Goal: Information Seeking & Learning: Compare options

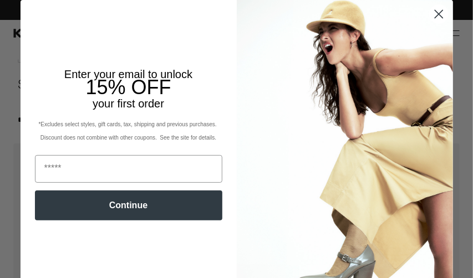
click at [438, 8] on circle "Close dialog" at bounding box center [438, 14] width 18 height 18
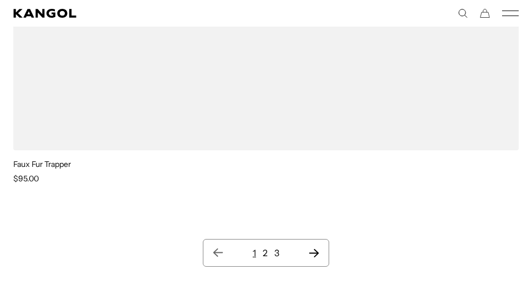
click at [267, 252] on link "2" at bounding box center [265, 252] width 5 height 11
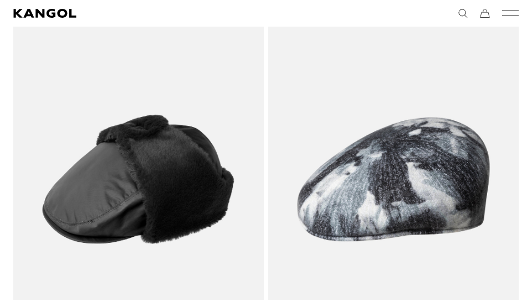
scroll to position [0, 228]
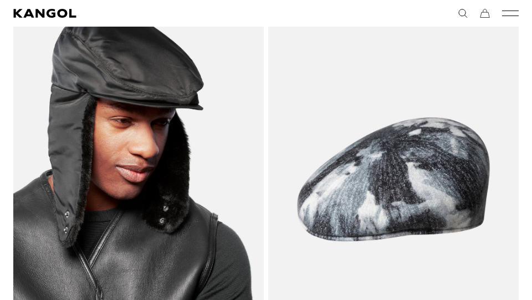
click at [161, 129] on img at bounding box center [138, 179] width 250 height 314
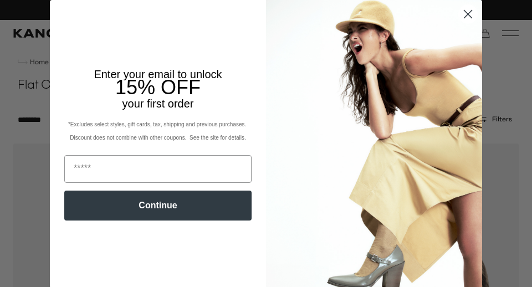
click at [464, 9] on circle "Close dialog" at bounding box center [468, 14] width 18 height 18
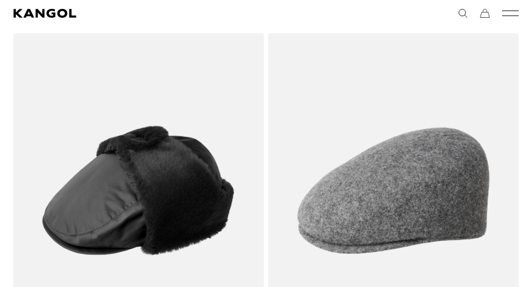
scroll to position [0, 228]
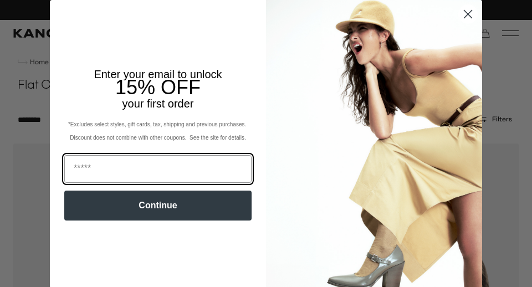
scroll to position [0, 228]
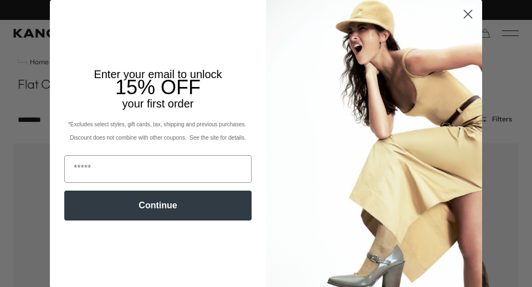
click at [469, 12] on circle "Close dialog" at bounding box center [468, 14] width 18 height 18
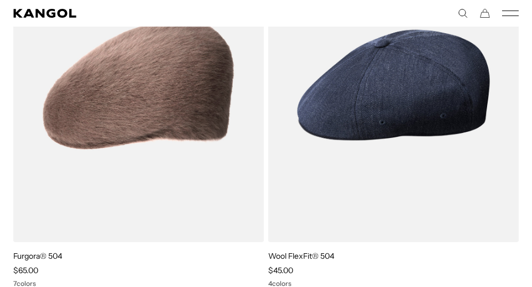
scroll to position [0, 0]
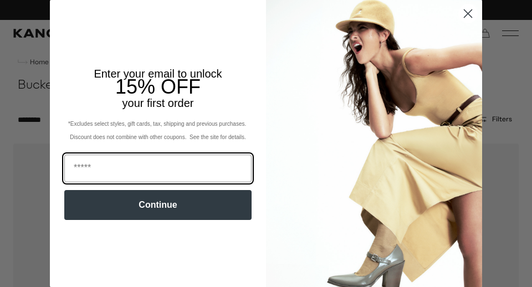
scroll to position [0, 228]
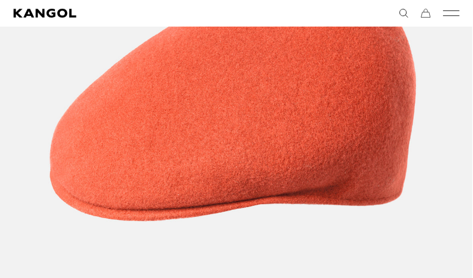
scroll to position [292, 0]
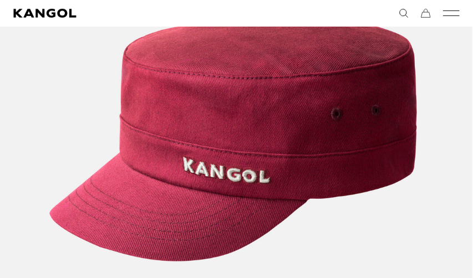
scroll to position [0, 228]
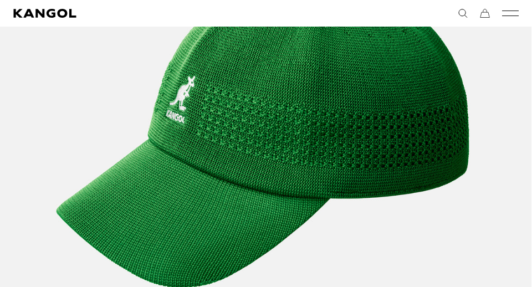
scroll to position [301, 0]
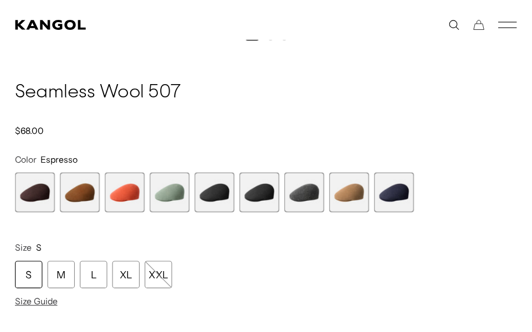
scroll to position [0, 228]
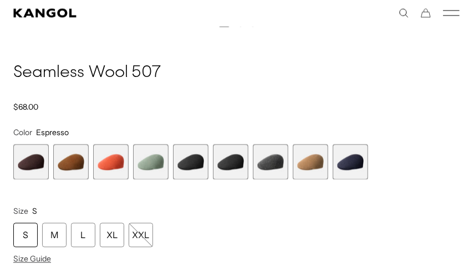
click at [277, 160] on span "7 of 9" at bounding box center [270, 162] width 35 height 35
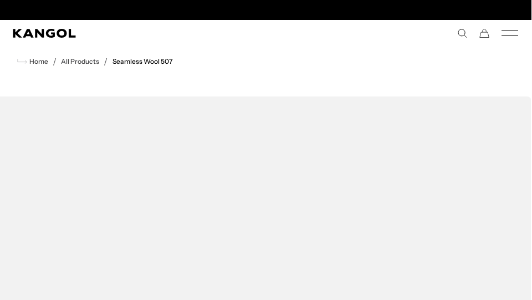
scroll to position [0, 228]
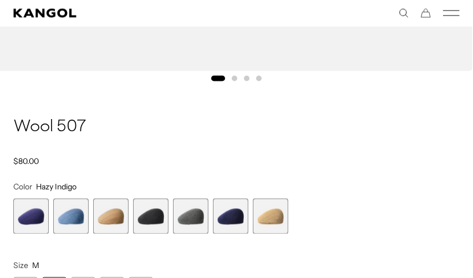
click at [197, 216] on span "5 of 7" at bounding box center [190, 216] width 35 height 35
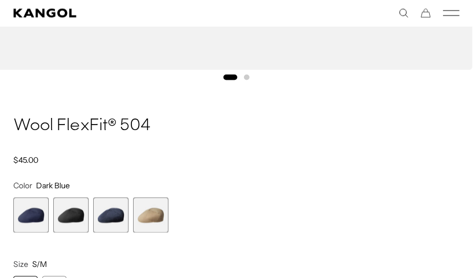
click at [75, 208] on span "2 of 4" at bounding box center [70, 215] width 35 height 35
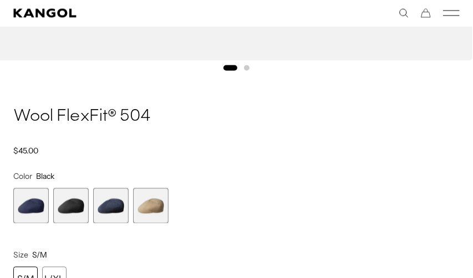
scroll to position [651, 0]
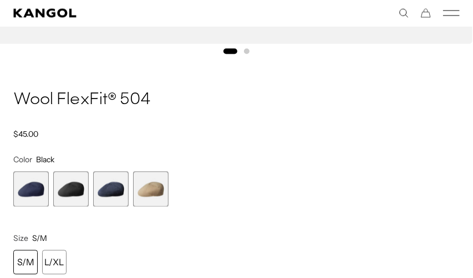
click at [109, 185] on span "3 of 4" at bounding box center [110, 189] width 35 height 35
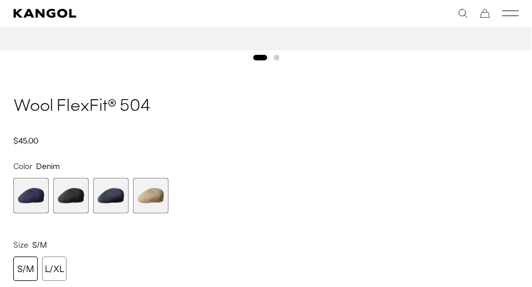
click at [146, 195] on span "4 of 4" at bounding box center [150, 195] width 35 height 35
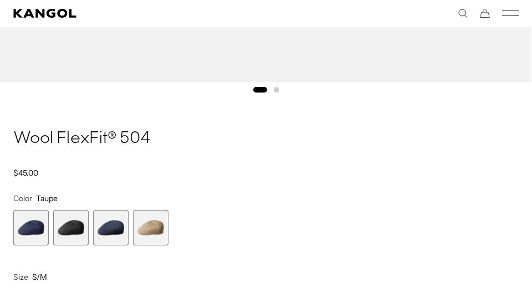
click at [19, 226] on span "1 of 4" at bounding box center [30, 227] width 35 height 35
click at [109, 228] on span "3 of 4" at bounding box center [110, 227] width 35 height 35
click at [75, 229] on span "2 of 4" at bounding box center [70, 227] width 35 height 35
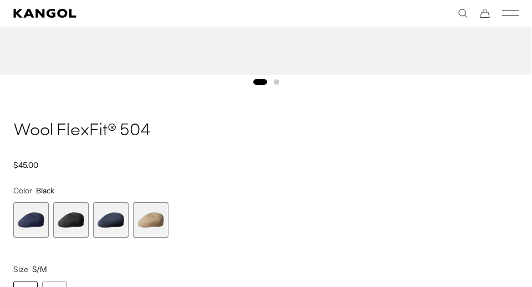
scroll to position [715, 0]
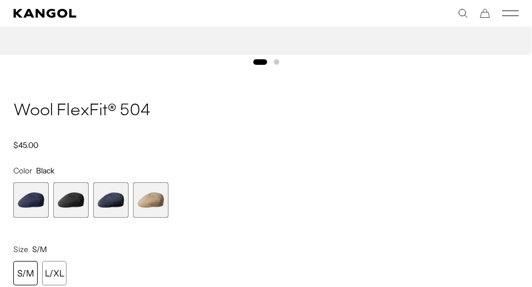
click at [30, 195] on span "1 of 4" at bounding box center [30, 199] width 35 height 35
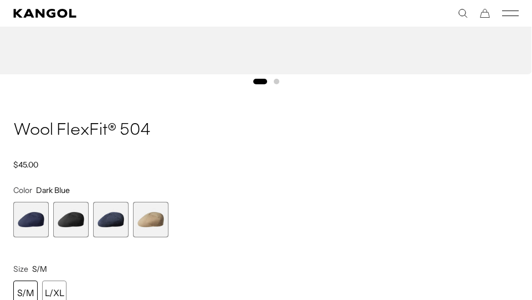
scroll to position [0, 228]
click at [76, 212] on span "2 of 4" at bounding box center [70, 219] width 35 height 35
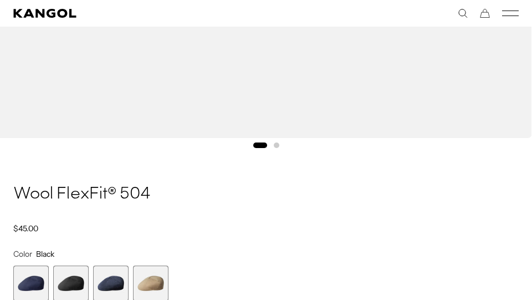
scroll to position [0, 228]
click at [107, 278] on span "3 of 4" at bounding box center [110, 282] width 35 height 35
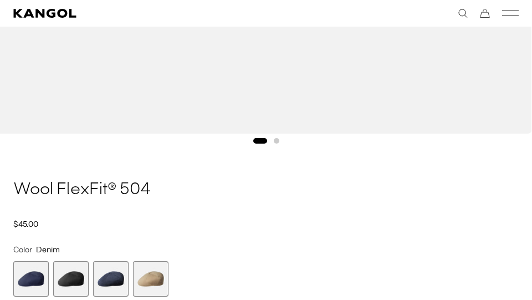
click at [147, 273] on span "4 of 4" at bounding box center [150, 278] width 35 height 35
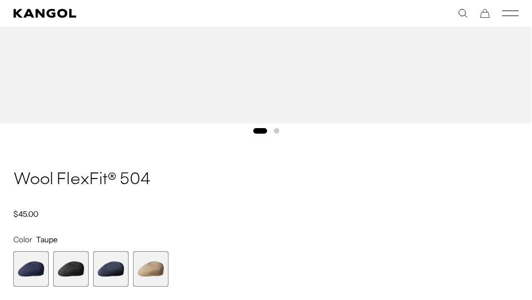
scroll to position [662, 0]
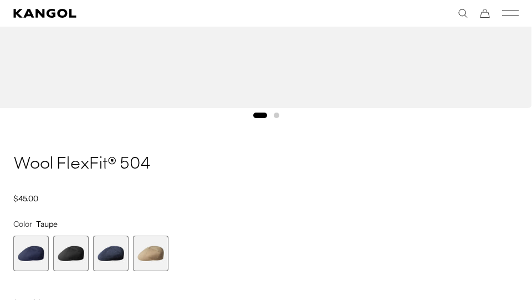
click at [70, 244] on span "2 of 4" at bounding box center [70, 253] width 35 height 35
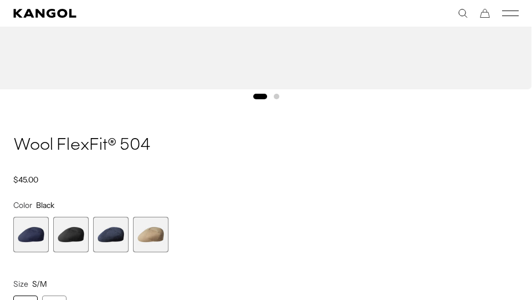
click at [117, 227] on span "3 of 4" at bounding box center [110, 234] width 35 height 35
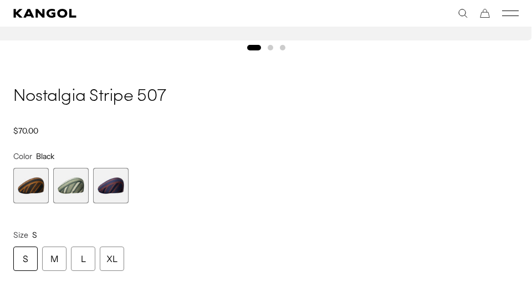
click at [109, 186] on span "3 of 3" at bounding box center [110, 185] width 35 height 35
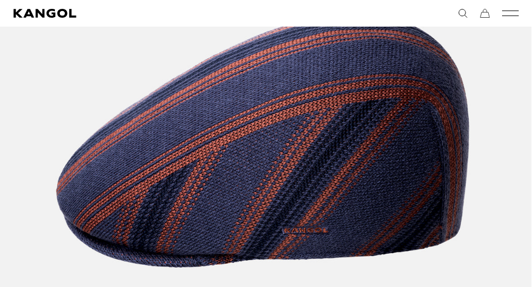
scroll to position [0, 228]
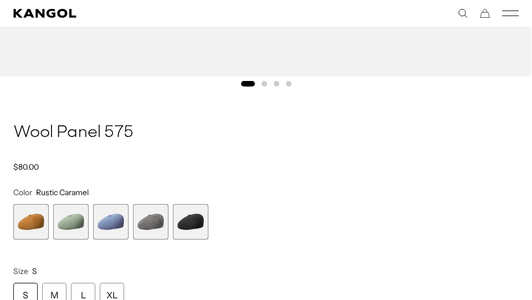
scroll to position [713, 0]
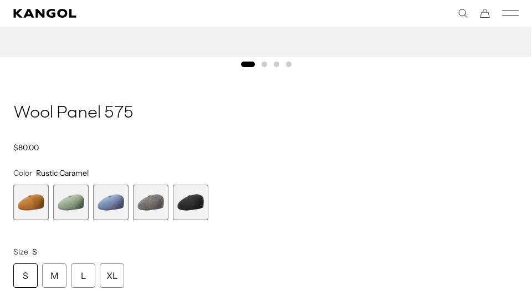
click at [152, 198] on span "4 of 5" at bounding box center [150, 202] width 35 height 35
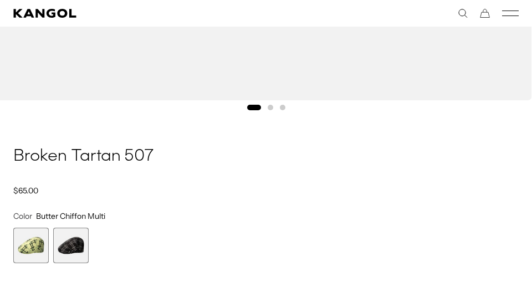
scroll to position [690, 0]
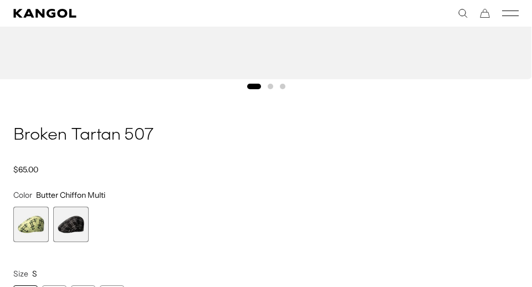
click at [63, 219] on span "2 of 2" at bounding box center [70, 224] width 35 height 35
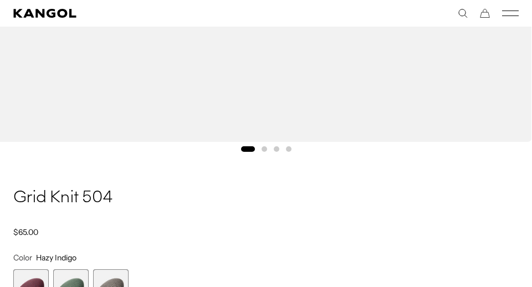
scroll to position [647, 0]
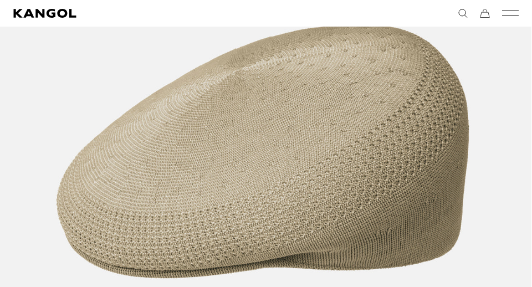
scroll to position [279, 0]
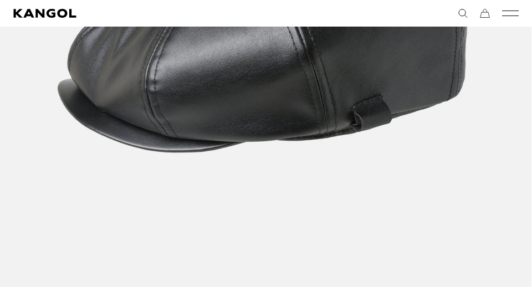
scroll to position [452, 0]
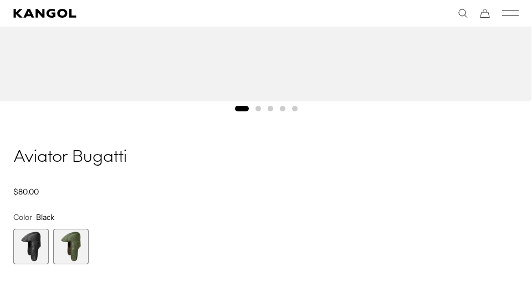
scroll to position [694, 0]
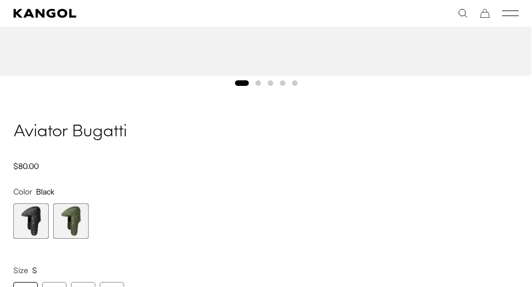
click at [71, 211] on span "2 of 2" at bounding box center [70, 220] width 35 height 35
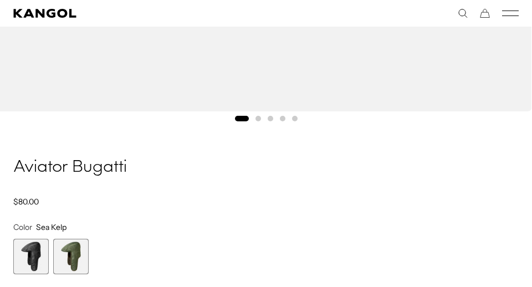
scroll to position [661, 0]
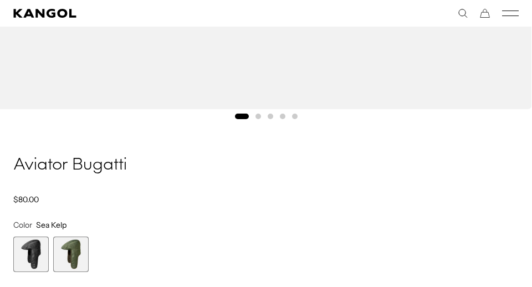
click at [21, 261] on span "1 of 2" at bounding box center [30, 254] width 35 height 35
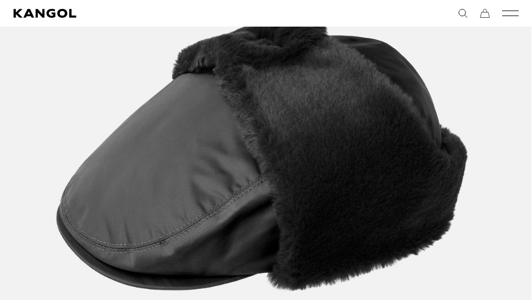
scroll to position [0, 228]
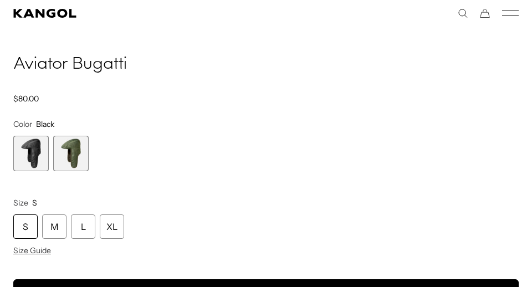
scroll to position [768, 0]
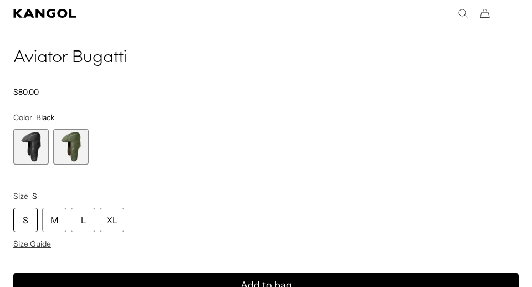
click at [71, 144] on span "2 of 2" at bounding box center [70, 146] width 35 height 35
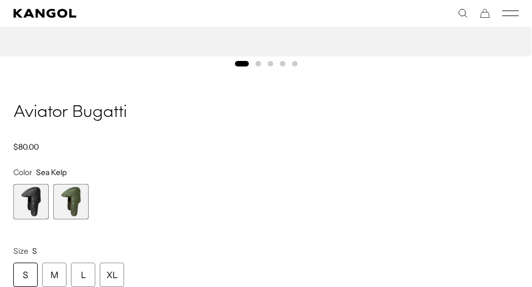
scroll to position [719, 0]
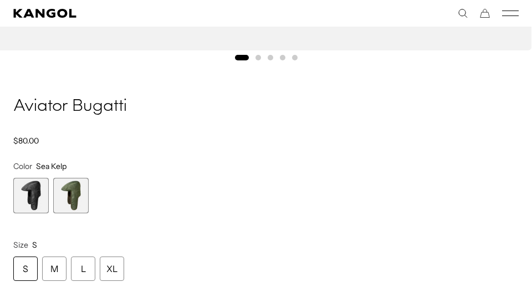
click at [18, 197] on span "1 of 2" at bounding box center [30, 195] width 35 height 35
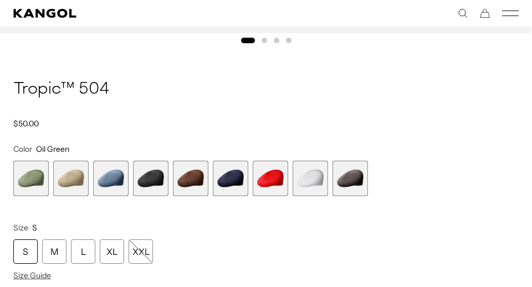
scroll to position [0, 228]
click at [356, 175] on span "9 of 9" at bounding box center [349, 178] width 35 height 35
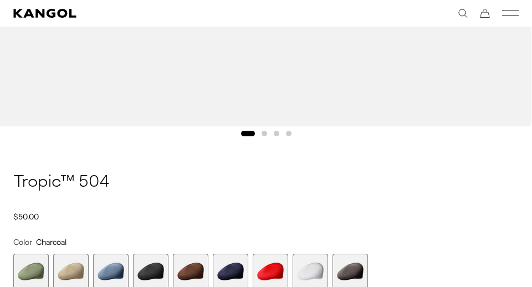
scroll to position [672, 0]
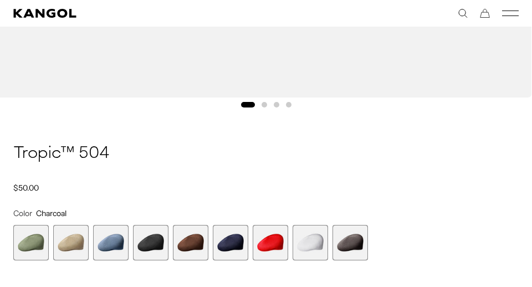
click at [306, 244] on span "8 of 9" at bounding box center [310, 242] width 35 height 35
click at [273, 242] on span "7 of 9" at bounding box center [270, 242] width 35 height 35
click at [239, 244] on span "6 of 9" at bounding box center [230, 242] width 35 height 35
click at [67, 240] on span "2 of 9" at bounding box center [70, 242] width 35 height 35
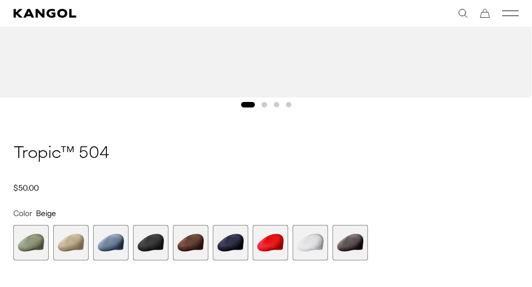
click at [24, 240] on span "1 of 9" at bounding box center [30, 242] width 35 height 35
click at [354, 242] on span "9 of 9" at bounding box center [349, 242] width 35 height 35
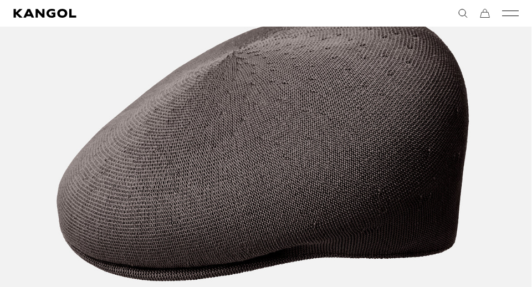
scroll to position [290, 0]
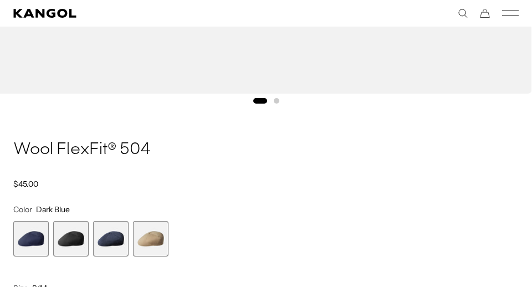
scroll to position [718, 0]
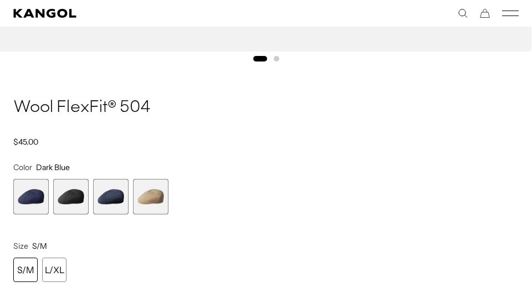
click at [65, 211] on span "2 of 4" at bounding box center [70, 196] width 35 height 35
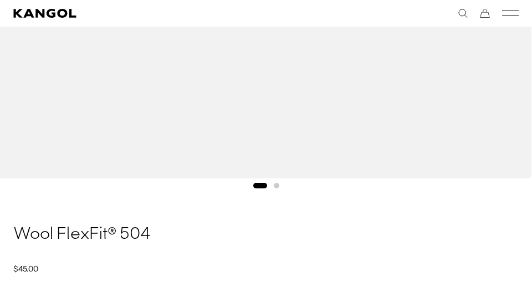
scroll to position [665, 0]
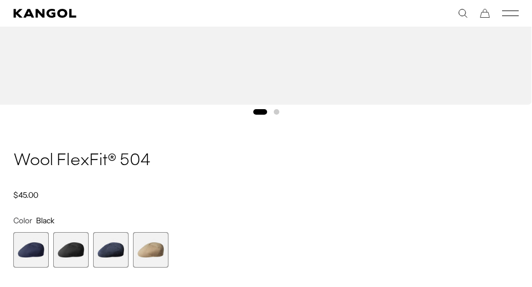
click at [99, 253] on span "3 of 4" at bounding box center [110, 249] width 35 height 35
click at [117, 250] on span "3 of 4" at bounding box center [110, 249] width 35 height 35
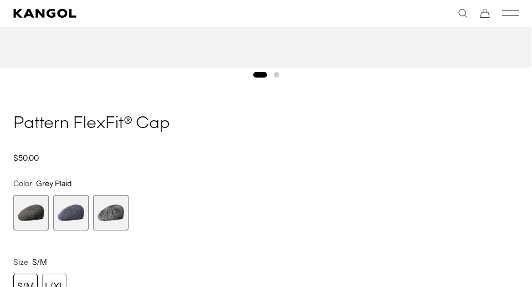
click at [66, 205] on span "2 of 3" at bounding box center [70, 212] width 35 height 35
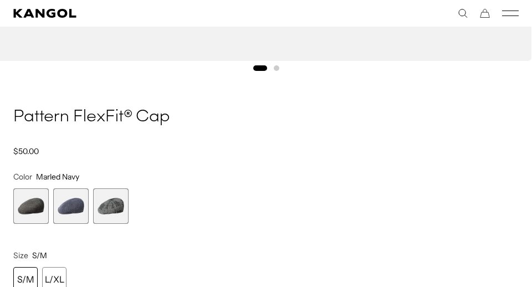
scroll to position [729, 0]
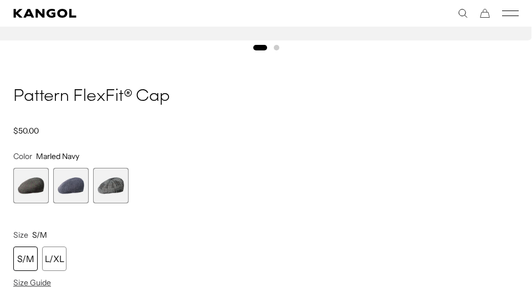
click at [114, 179] on span "3 of 3" at bounding box center [110, 185] width 35 height 35
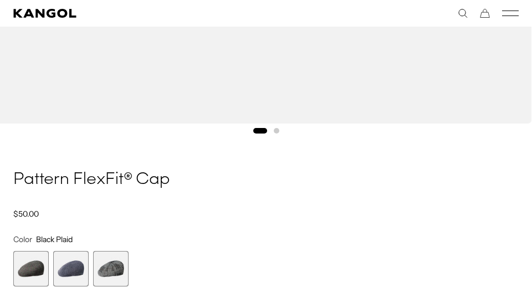
scroll to position [0, 228]
click at [37, 263] on span "1 of 3" at bounding box center [30, 268] width 35 height 35
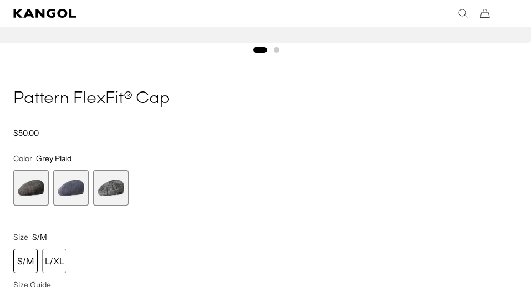
click at [112, 186] on span "3 of 3" at bounding box center [110, 187] width 35 height 35
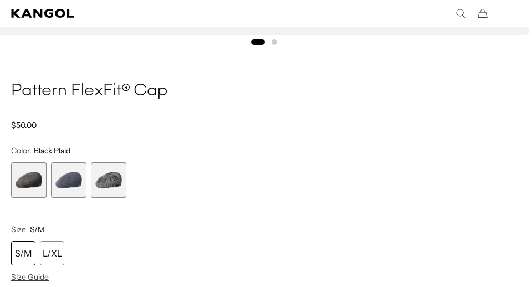
scroll to position [748, 2]
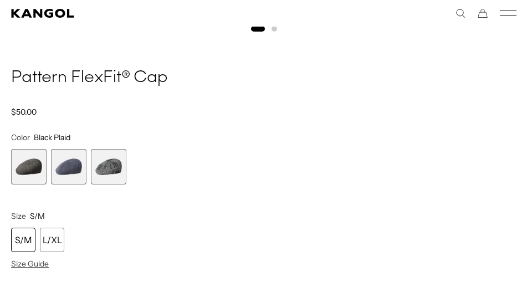
click at [63, 169] on span "2 of 3" at bounding box center [68, 166] width 35 height 35
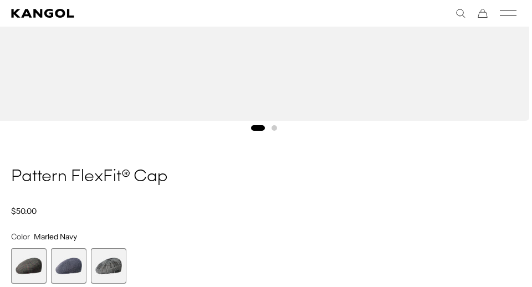
click at [29, 259] on span "1 of 3" at bounding box center [28, 265] width 35 height 35
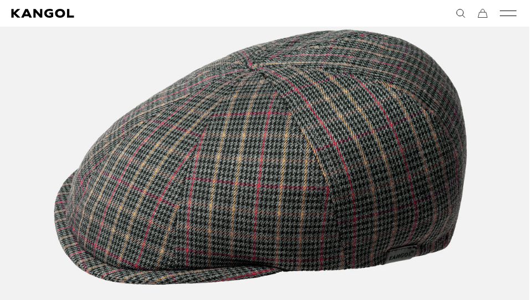
scroll to position [0, 228]
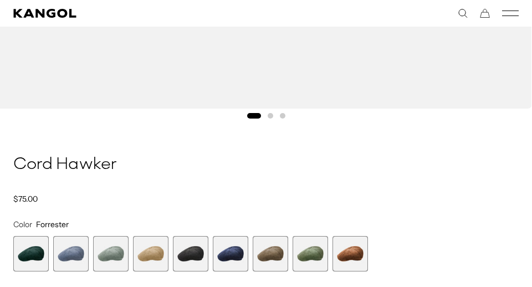
click at [106, 250] on span "3 of 9" at bounding box center [110, 253] width 35 height 35
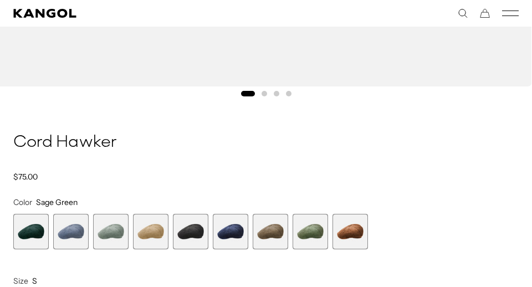
click at [267, 230] on span "7 of 9" at bounding box center [270, 231] width 35 height 35
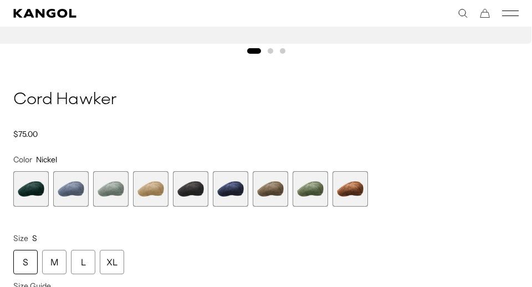
scroll to position [726, 0]
click at [345, 187] on span "9 of 9" at bounding box center [349, 188] width 35 height 35
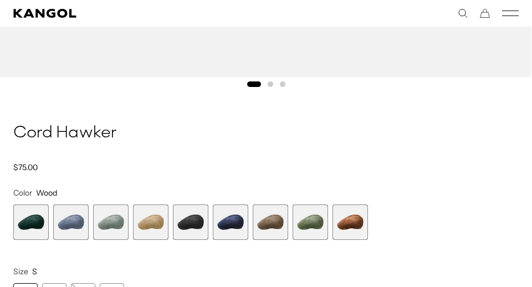
scroll to position [0, 228]
click at [31, 217] on span "1 of 9" at bounding box center [30, 221] width 35 height 35
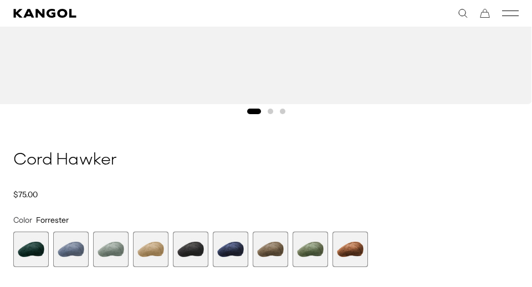
scroll to position [668, 0]
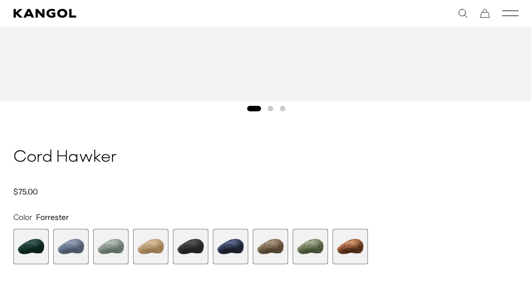
click at [193, 242] on span "5 of 9" at bounding box center [190, 246] width 35 height 35
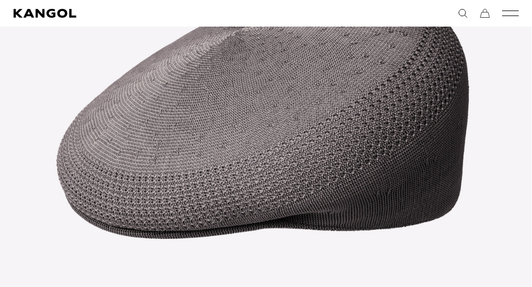
scroll to position [322, 0]
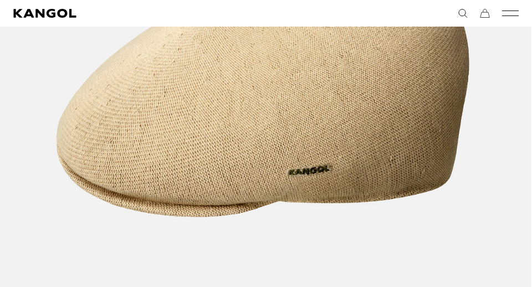
scroll to position [390, 0]
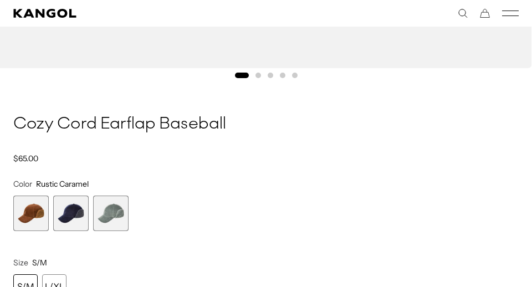
click at [112, 207] on span "3 of 3" at bounding box center [110, 213] width 35 height 35
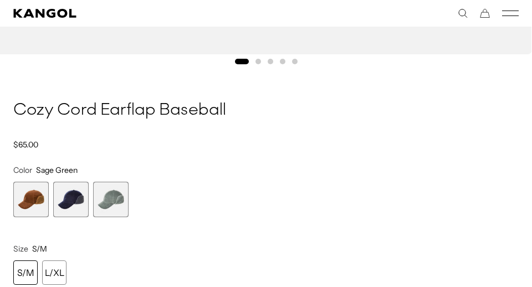
scroll to position [724, 0]
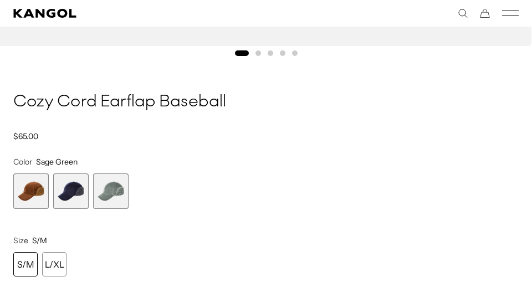
click at [63, 186] on span "2 of 3" at bounding box center [70, 190] width 35 height 35
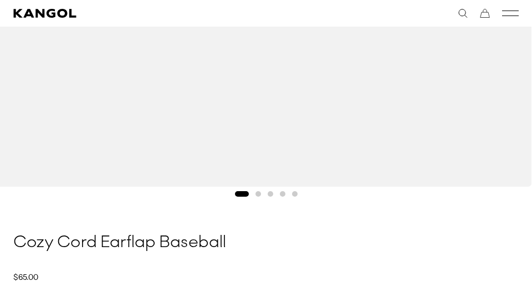
scroll to position [737, 0]
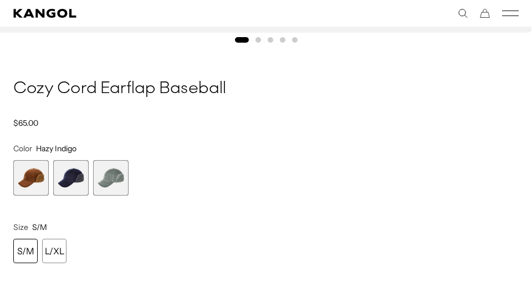
click at [16, 171] on span "1 of 3" at bounding box center [30, 177] width 35 height 35
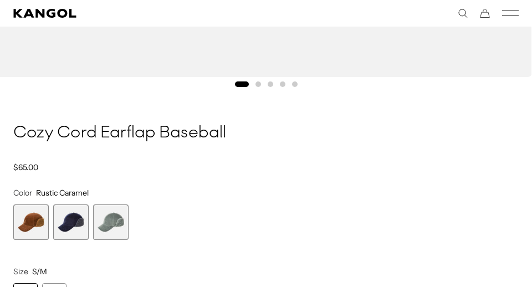
scroll to position [0, 228]
click at [61, 249] on variant-selects "Color Rustic Caramel Previous Next Rustic Caramel Variant sold out or unavailab…" at bounding box center [265, 248] width 505 height 120
click at [69, 228] on span "2 of 3" at bounding box center [70, 221] width 35 height 35
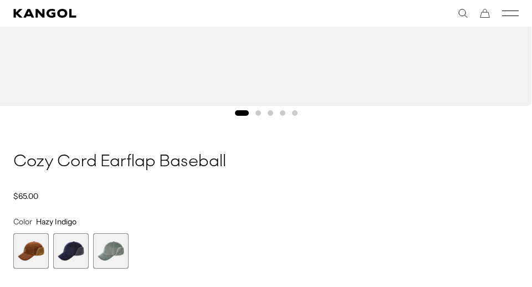
scroll to position [679, 0]
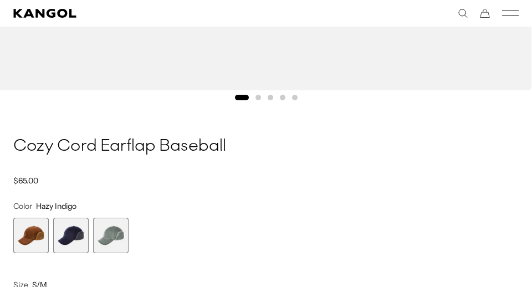
click at [116, 233] on span "3 of 3" at bounding box center [110, 235] width 35 height 35
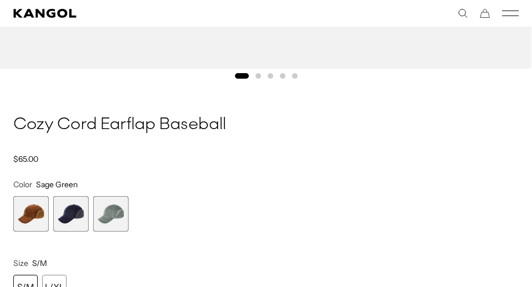
click at [34, 208] on span "1 of 3" at bounding box center [30, 213] width 35 height 35
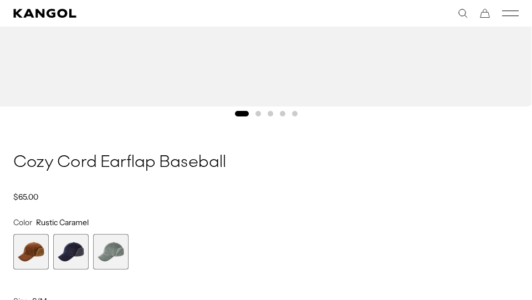
scroll to position [0, 228]
click at [65, 247] on span "2 of 3" at bounding box center [70, 251] width 35 height 35
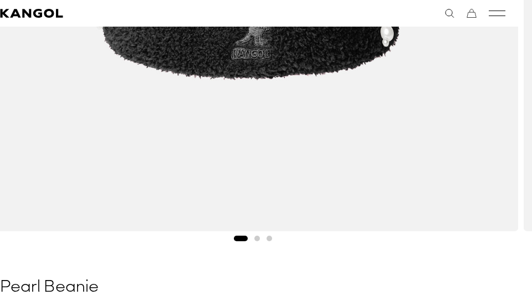
click at [257, 238] on button "Go to slide 2" at bounding box center [257, 239] width 6 height 6
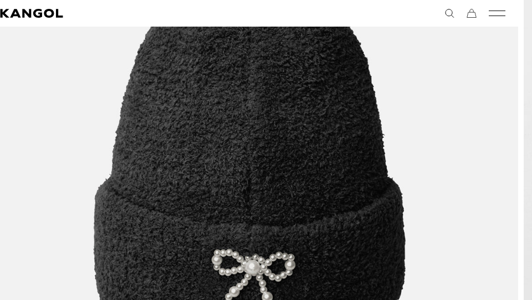
scroll to position [0, 228]
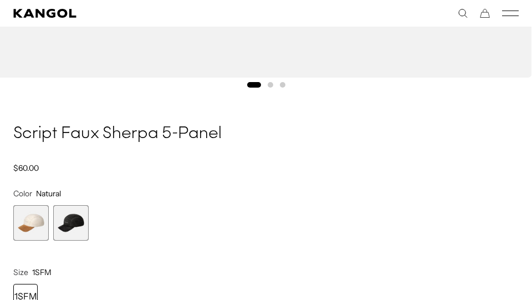
scroll to position [693, 0]
click at [75, 224] on span "2 of 2" at bounding box center [70, 221] width 35 height 35
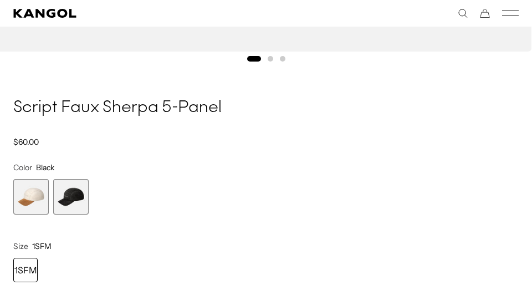
scroll to position [0, 228]
click at [27, 191] on span "1 of 2" at bounding box center [30, 196] width 35 height 35
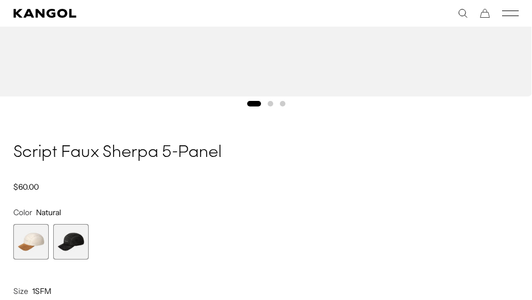
click at [73, 228] on span "2 of 2" at bounding box center [70, 241] width 35 height 35
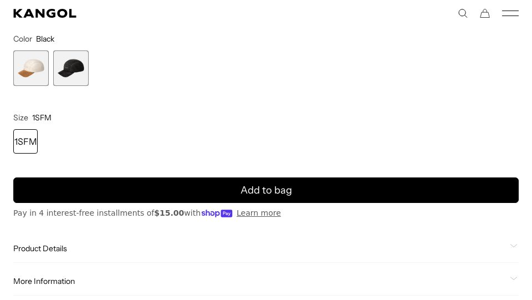
click at [22, 135] on div "1SFM" at bounding box center [25, 141] width 24 height 24
click at [256, 78] on div "Natural Variant sold out or unavailable Black Variant sold out or unavailable" at bounding box center [254, 67] width 483 height 35
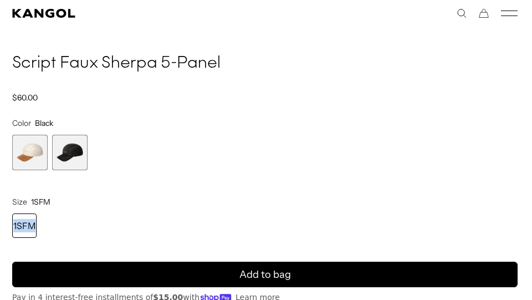
click at [46, 157] on span "1 of 2" at bounding box center [29, 152] width 35 height 35
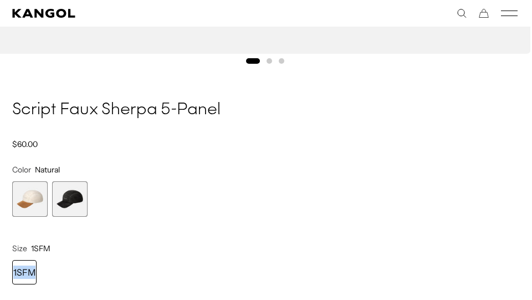
click at [62, 196] on span "2 of 2" at bounding box center [69, 198] width 35 height 35
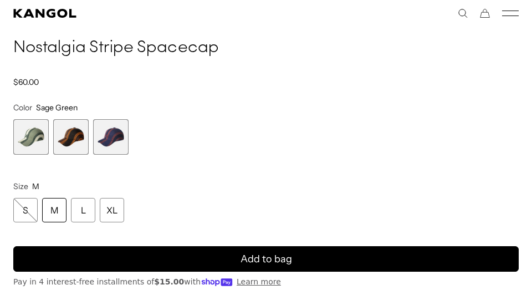
scroll to position [0, 228]
click at [99, 141] on span "3 of 3" at bounding box center [110, 136] width 35 height 35
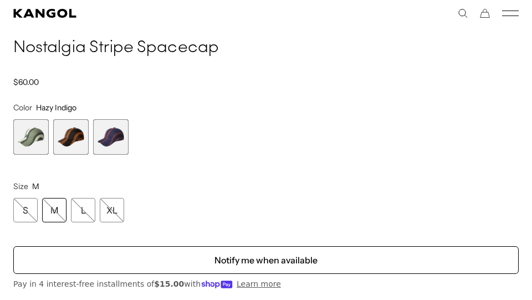
click at [65, 136] on span "2 of 3" at bounding box center [70, 136] width 35 height 35
click at [124, 132] on span "3 of 3" at bounding box center [110, 136] width 35 height 35
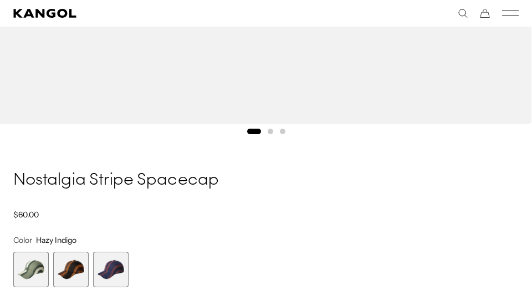
scroll to position [651, 0]
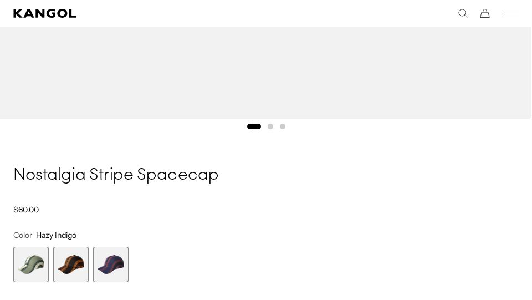
click at [27, 258] on span "1 of 3" at bounding box center [30, 264] width 35 height 35
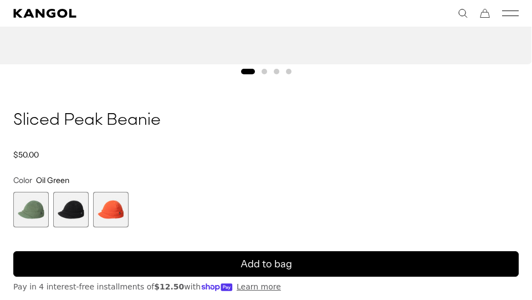
scroll to position [711, 0]
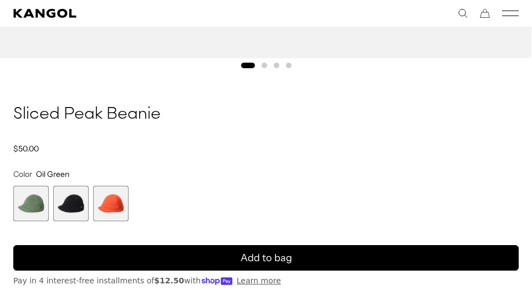
click at [72, 202] on span "2 of 3" at bounding box center [70, 203] width 35 height 35
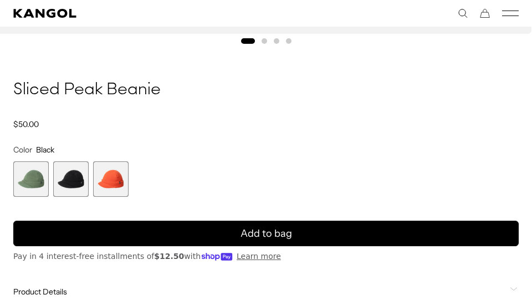
scroll to position [756, 0]
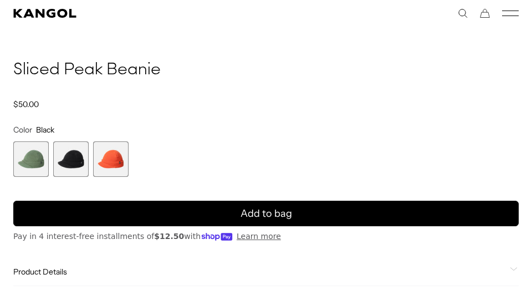
click at [117, 149] on span "3 of 3" at bounding box center [110, 158] width 35 height 35
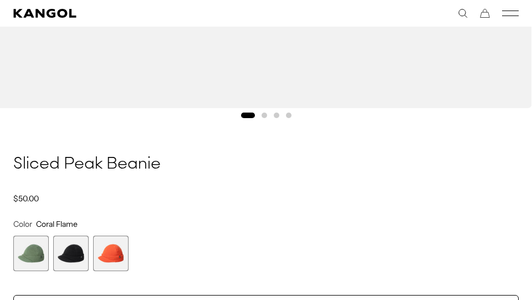
scroll to position [747, 0]
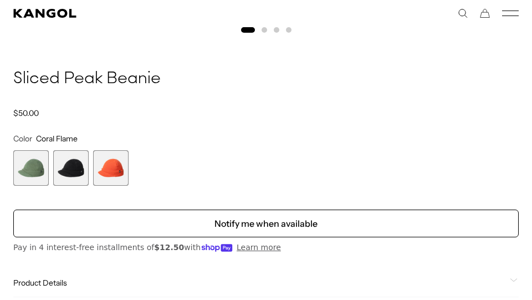
click at [63, 160] on span "2 of 3" at bounding box center [70, 167] width 35 height 35
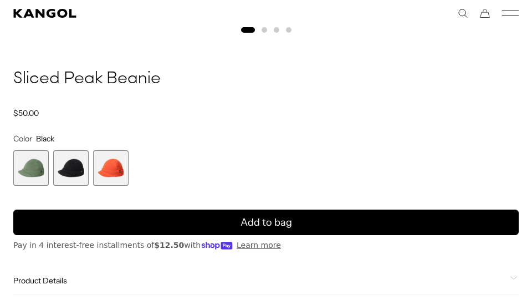
click at [32, 159] on span "1 of 3" at bounding box center [30, 167] width 35 height 35
click at [100, 152] on span "3 of 3" at bounding box center [110, 167] width 35 height 35
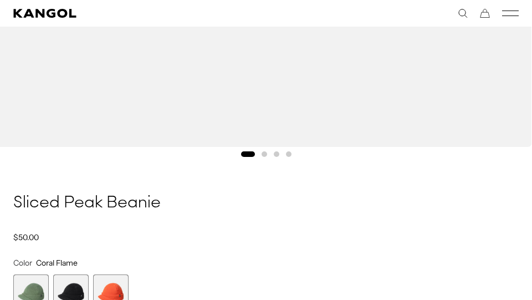
scroll to position [641, 0]
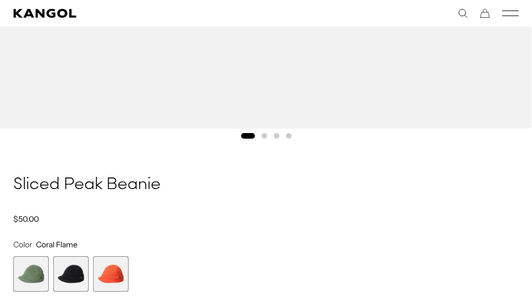
click at [62, 268] on span "2 of 3" at bounding box center [70, 273] width 35 height 35
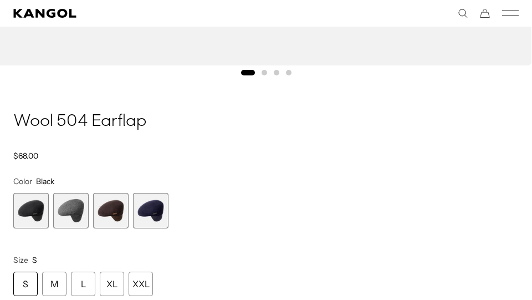
scroll to position [718, 0]
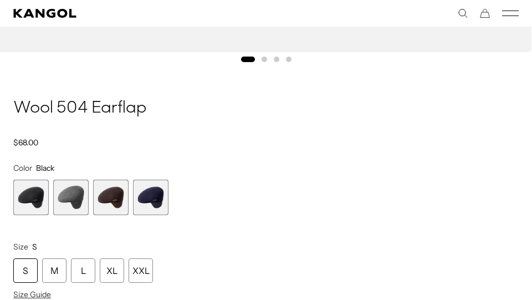
click at [73, 194] on span "2 of 4" at bounding box center [70, 197] width 35 height 35
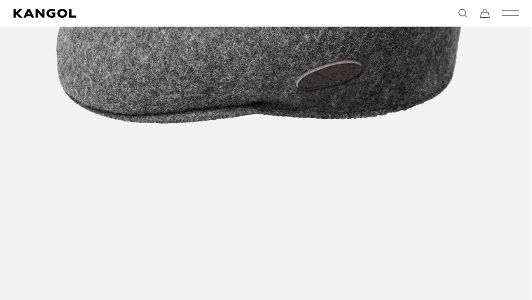
scroll to position [0, 228]
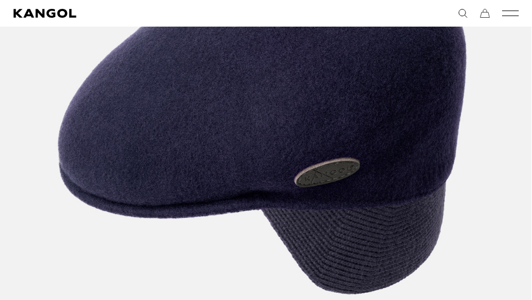
scroll to position [308, 0]
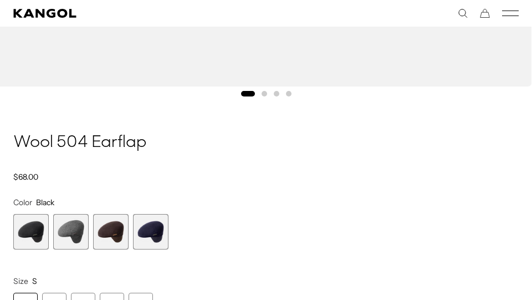
click at [71, 228] on span "2 of 4" at bounding box center [70, 231] width 35 height 35
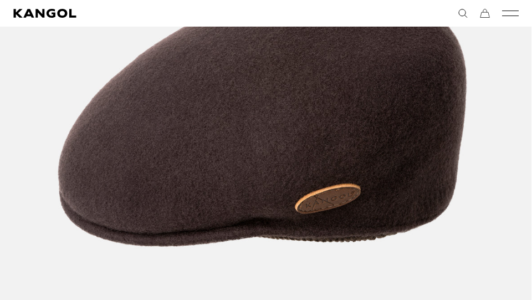
scroll to position [304, 0]
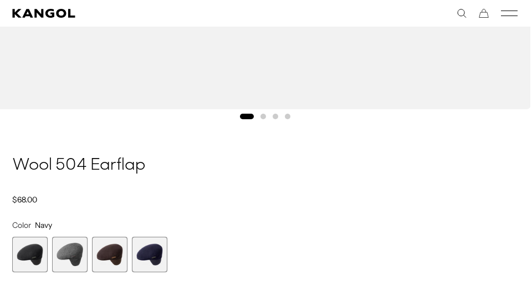
scroll to position [662, 1]
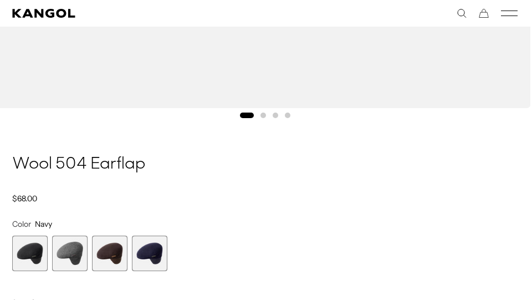
click at [69, 254] on span "2 of 4" at bounding box center [69, 253] width 35 height 35
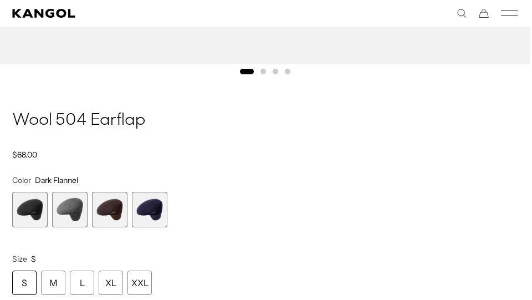
scroll to position [0, 228]
click at [34, 205] on span "1 of 4" at bounding box center [29, 209] width 35 height 35
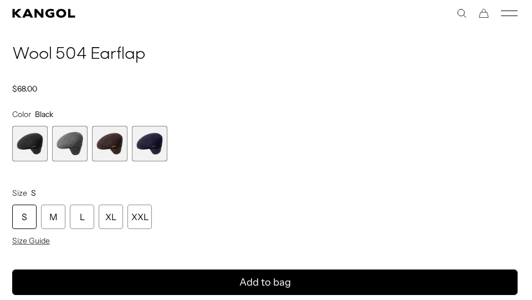
scroll to position [815, 1]
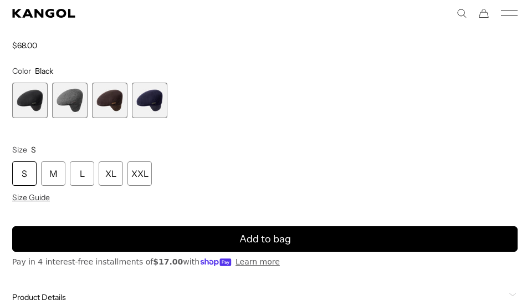
click at [111, 89] on span "3 of 4" at bounding box center [109, 100] width 35 height 35
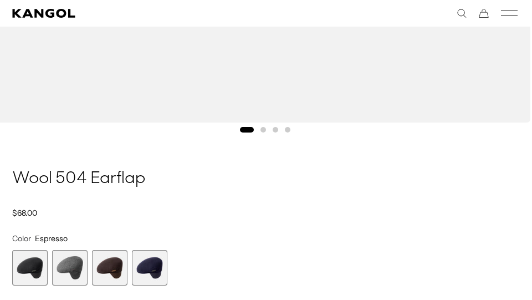
scroll to position [659, 1]
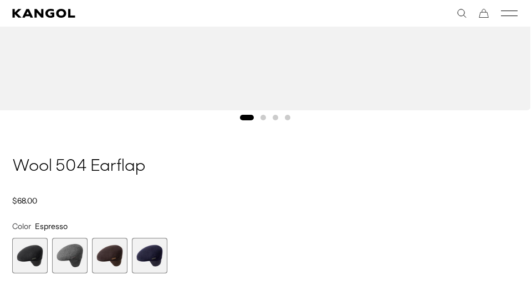
click at [145, 245] on span "4 of 4" at bounding box center [149, 255] width 35 height 35
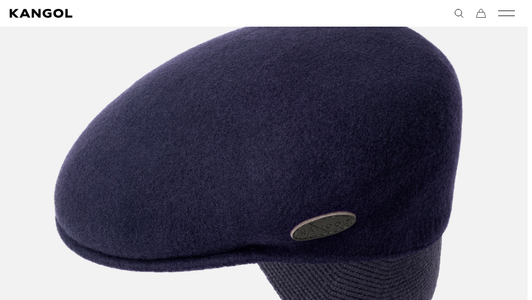
click at [245, 105] on img "1 of 4" at bounding box center [258, 179] width 539 height 673
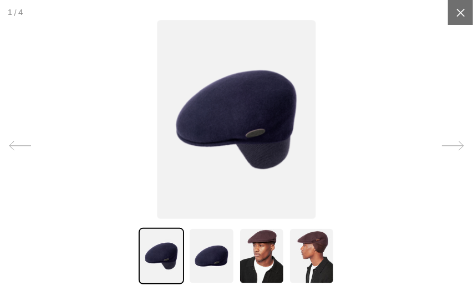
click at [465, 13] on icon at bounding box center [460, 12] width 11 height 11
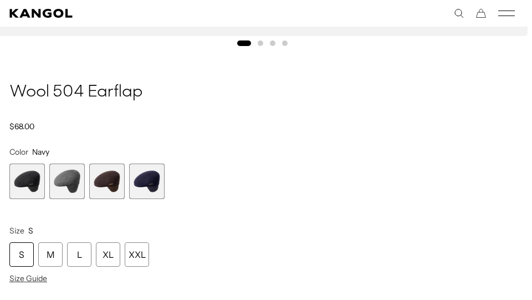
click at [63, 188] on span "2 of 4" at bounding box center [66, 180] width 35 height 35
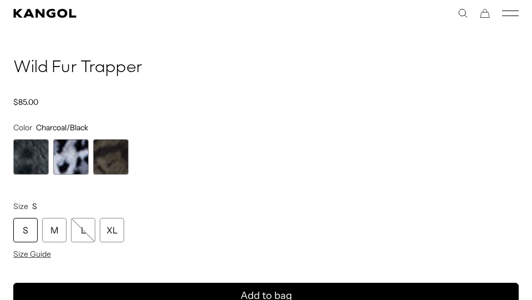
click at [33, 145] on span "1 of 3" at bounding box center [30, 156] width 35 height 35
click at [82, 161] on span "2 of 3" at bounding box center [70, 156] width 35 height 35
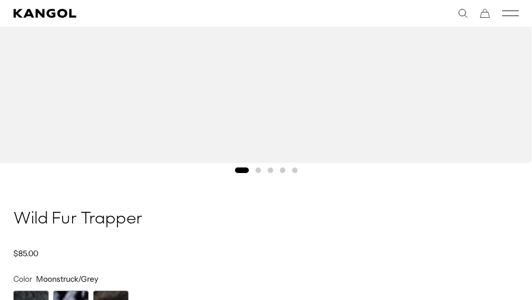
scroll to position [631, 0]
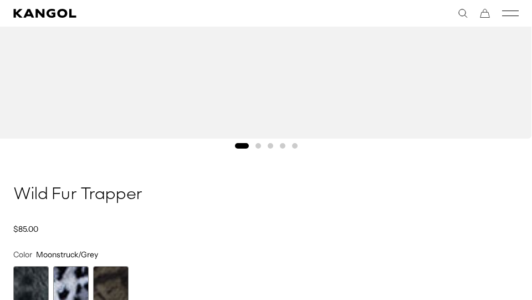
click at [110, 279] on span "3 of 3" at bounding box center [110, 283] width 35 height 35
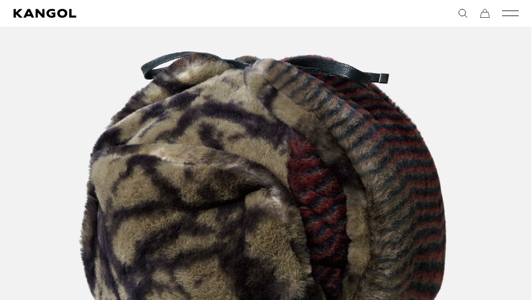
scroll to position [289, 0]
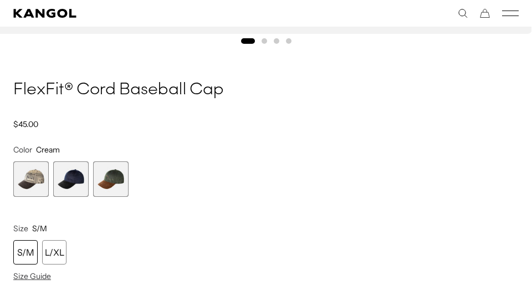
scroll to position [738, 0]
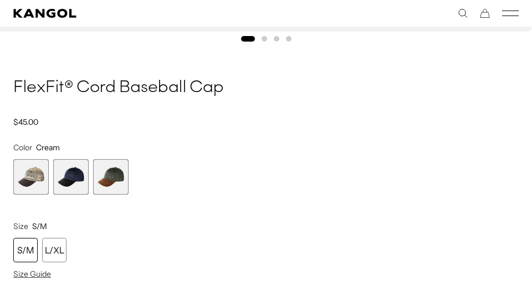
click at [57, 182] on span "2 of 3" at bounding box center [70, 176] width 35 height 35
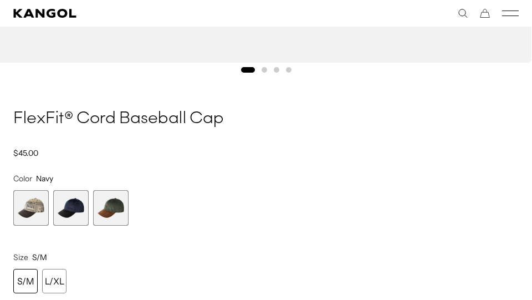
click at [116, 201] on span "3 of 3" at bounding box center [110, 207] width 35 height 35
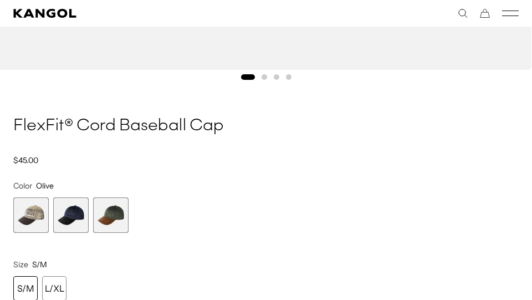
scroll to position [0, 228]
click at [32, 209] on span "1 of 3" at bounding box center [30, 214] width 35 height 35
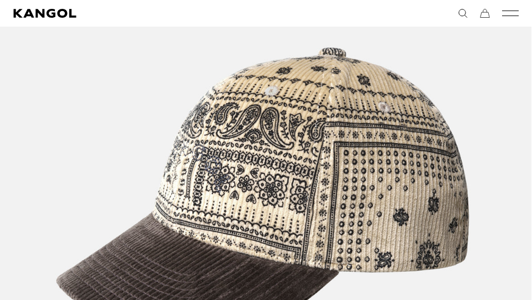
scroll to position [225, 0]
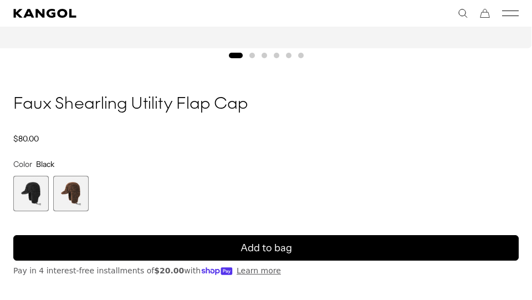
scroll to position [734, 0]
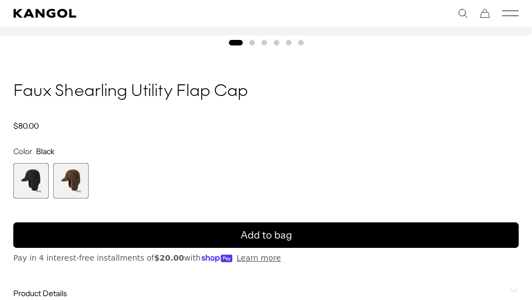
click at [73, 168] on span "2 of 2" at bounding box center [70, 180] width 35 height 35
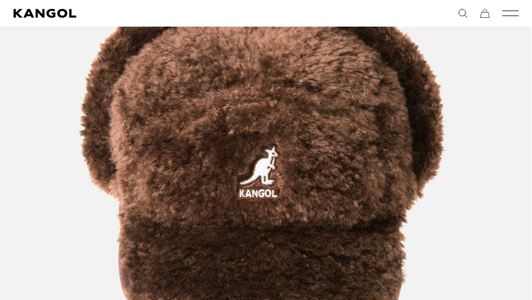
scroll to position [0, 228]
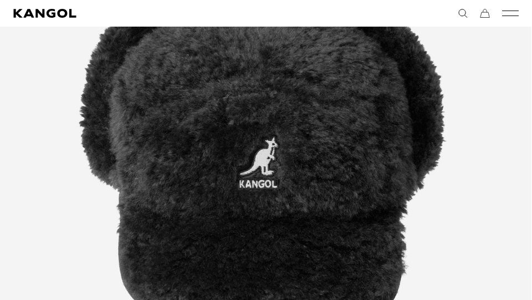
scroll to position [747, 0]
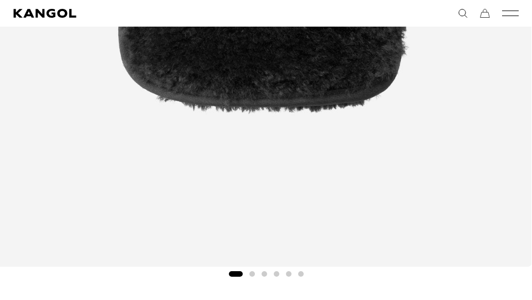
scroll to position [508, 0]
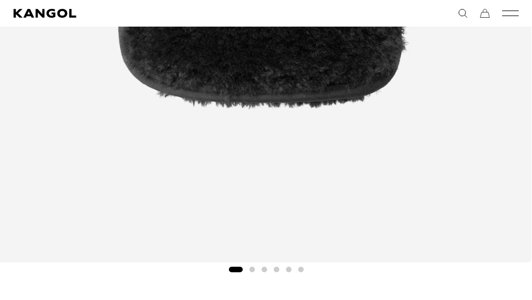
click at [252, 269] on button "Go to slide 2" at bounding box center [252, 270] width 6 height 6
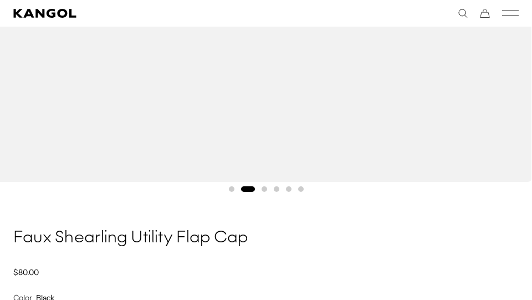
scroll to position [0, 228]
click at [263, 188] on button "Go to slide 3" at bounding box center [265, 188] width 6 height 6
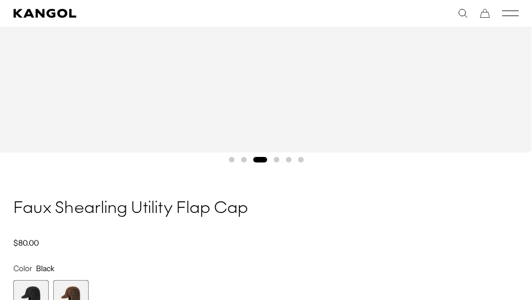
scroll to position [625, 0]
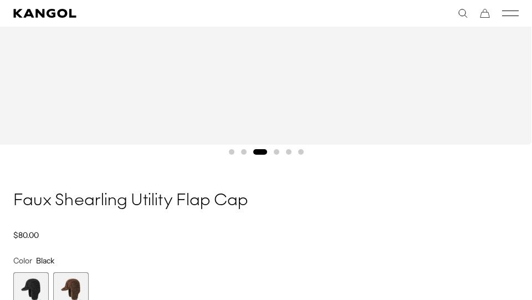
click at [274, 153] on button "Go to slide 4" at bounding box center [277, 152] width 6 height 6
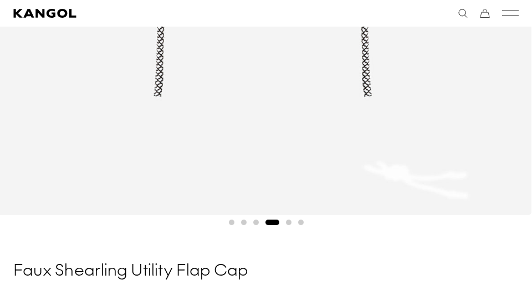
scroll to position [555, 0]
click at [289, 219] on button "Go to slide 5" at bounding box center [289, 222] width 6 height 6
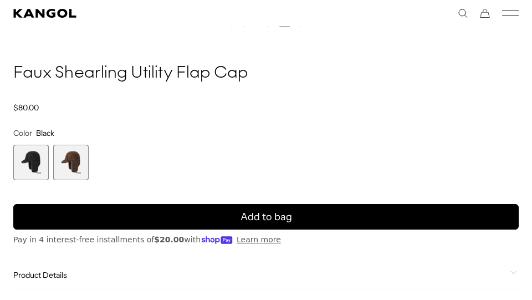
scroll to position [775, 0]
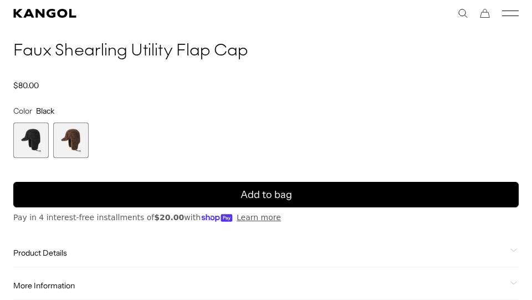
click at [71, 136] on span "2 of 2" at bounding box center [70, 139] width 35 height 35
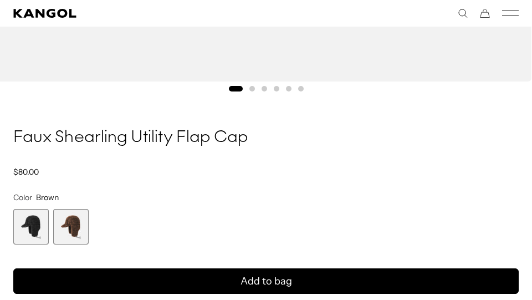
click at [264, 89] on button "Go to slide 3" at bounding box center [265, 89] width 6 height 6
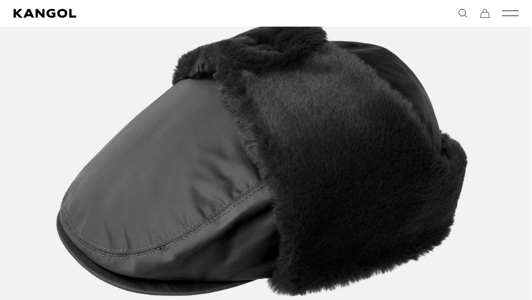
scroll to position [0, 228]
click at [213, 48] on img "1 of 5" at bounding box center [262, 158] width 539 height 673
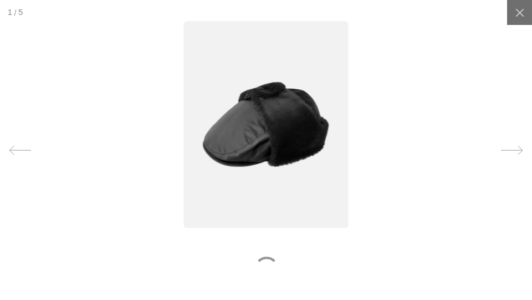
click at [213, 48] on img at bounding box center [265, 124] width 165 height 207
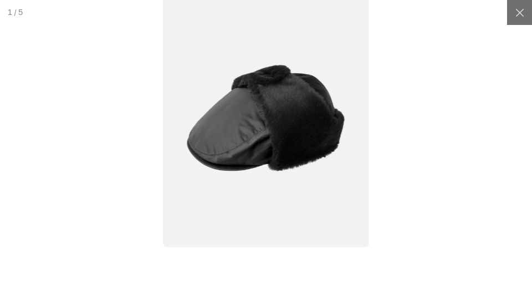
scroll to position [0, 0]
click at [272, 105] on img at bounding box center [266, 118] width 206 height 258
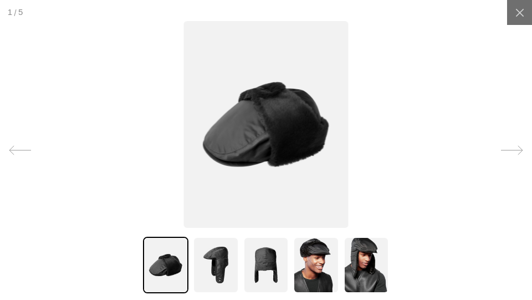
click at [272, 105] on img at bounding box center [265, 124] width 165 height 207
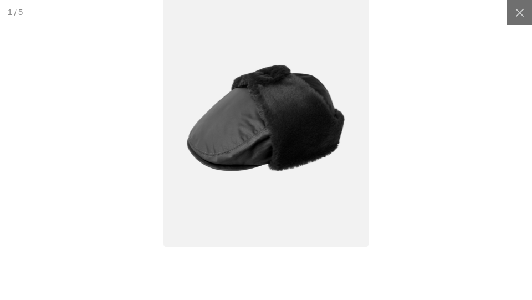
scroll to position [0, 228]
click at [519, 7] on icon at bounding box center [519, 12] width 11 height 11
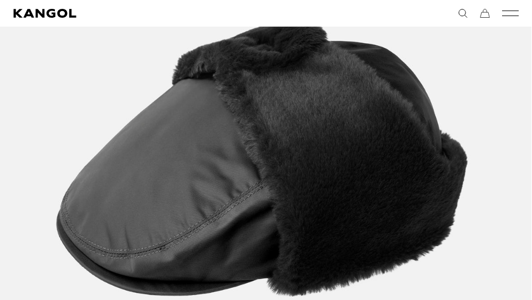
scroll to position [0, 0]
click at [499, 73] on img "1 of 5" at bounding box center [262, 158] width 539 height 673
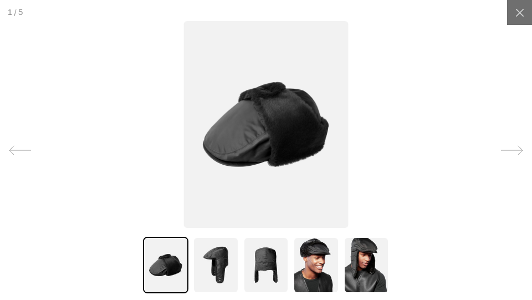
scroll to position [0, 228]
click at [520, 18] on div at bounding box center [519, 12] width 25 height 25
